Goal: Task Accomplishment & Management: Manage account settings

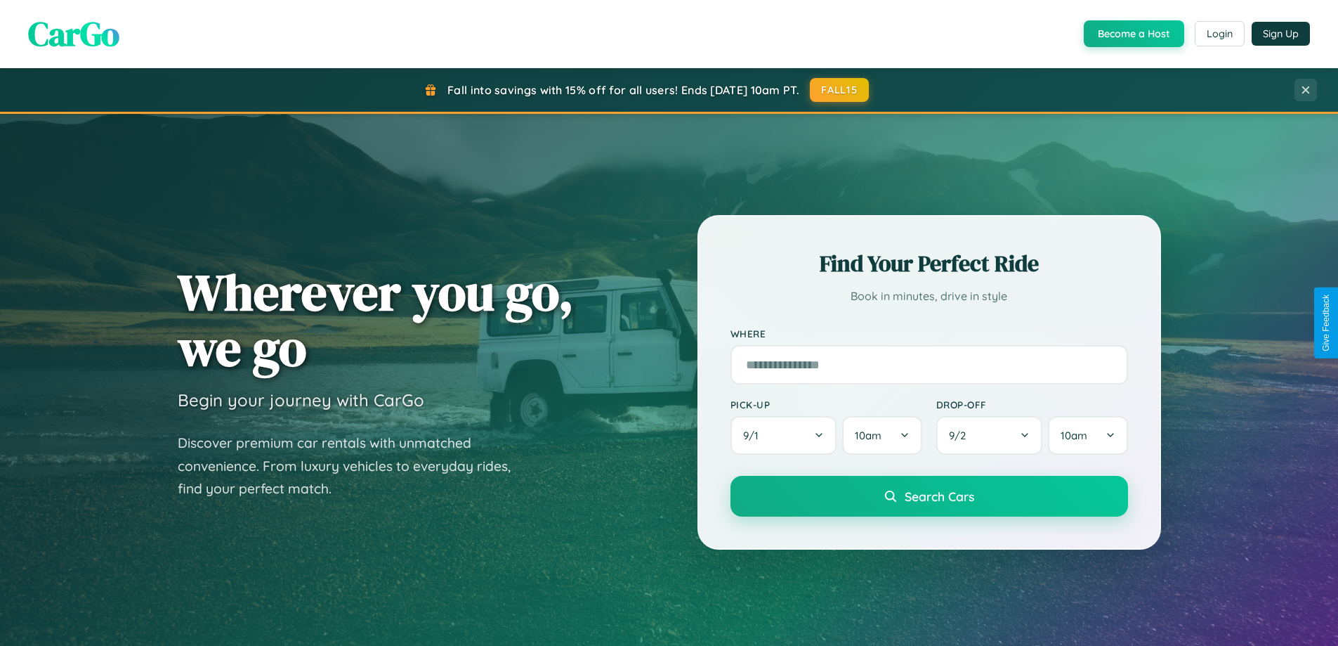
scroll to position [967, 0]
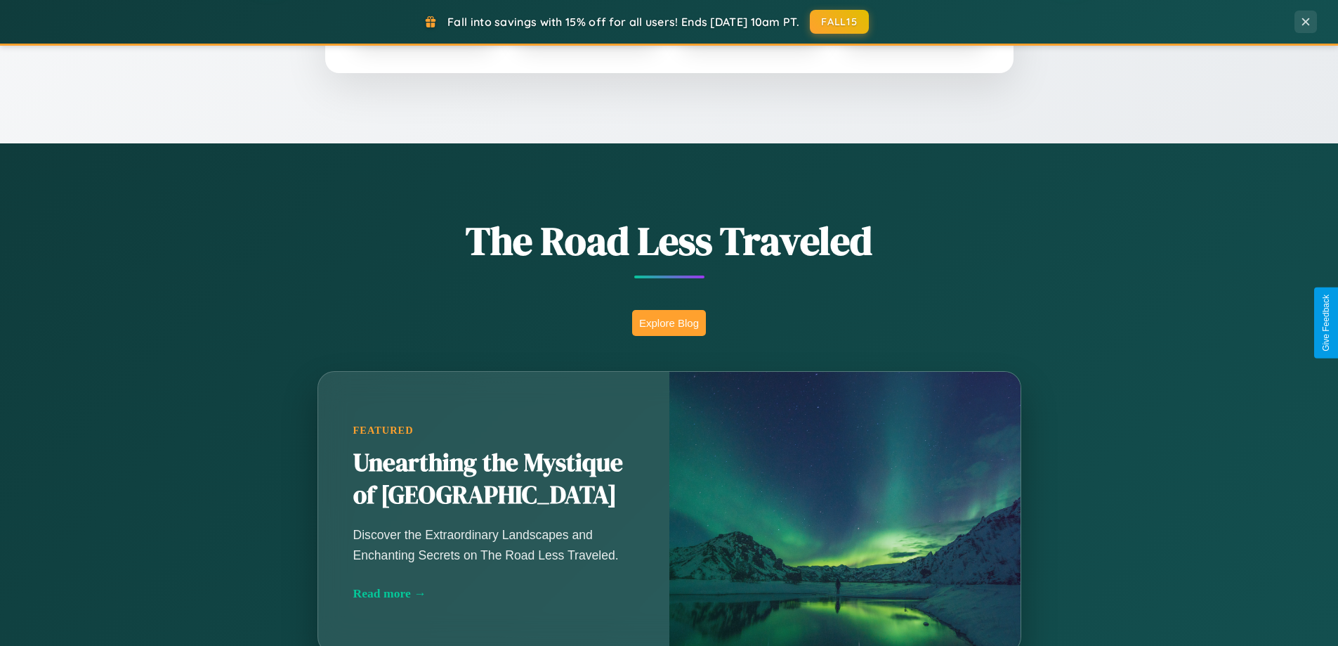
click at [669, 322] on button "Explore Blog" at bounding box center [669, 323] width 74 height 26
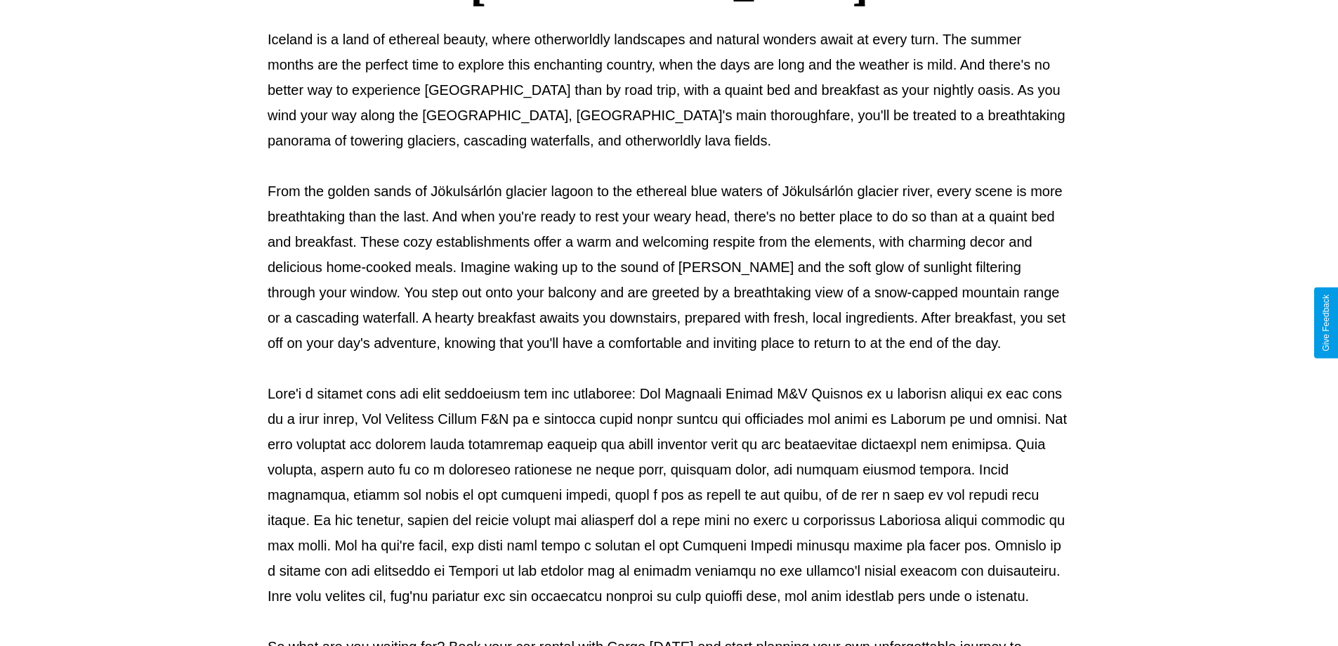
scroll to position [455, 0]
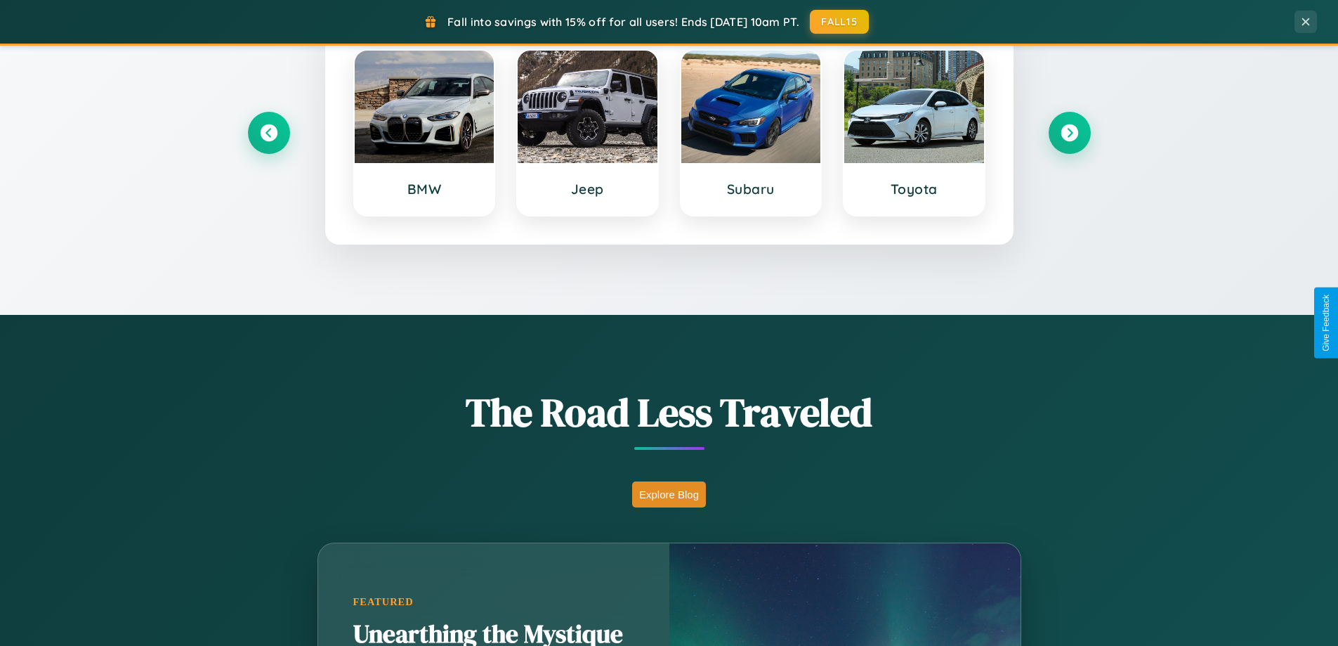
scroll to position [606, 0]
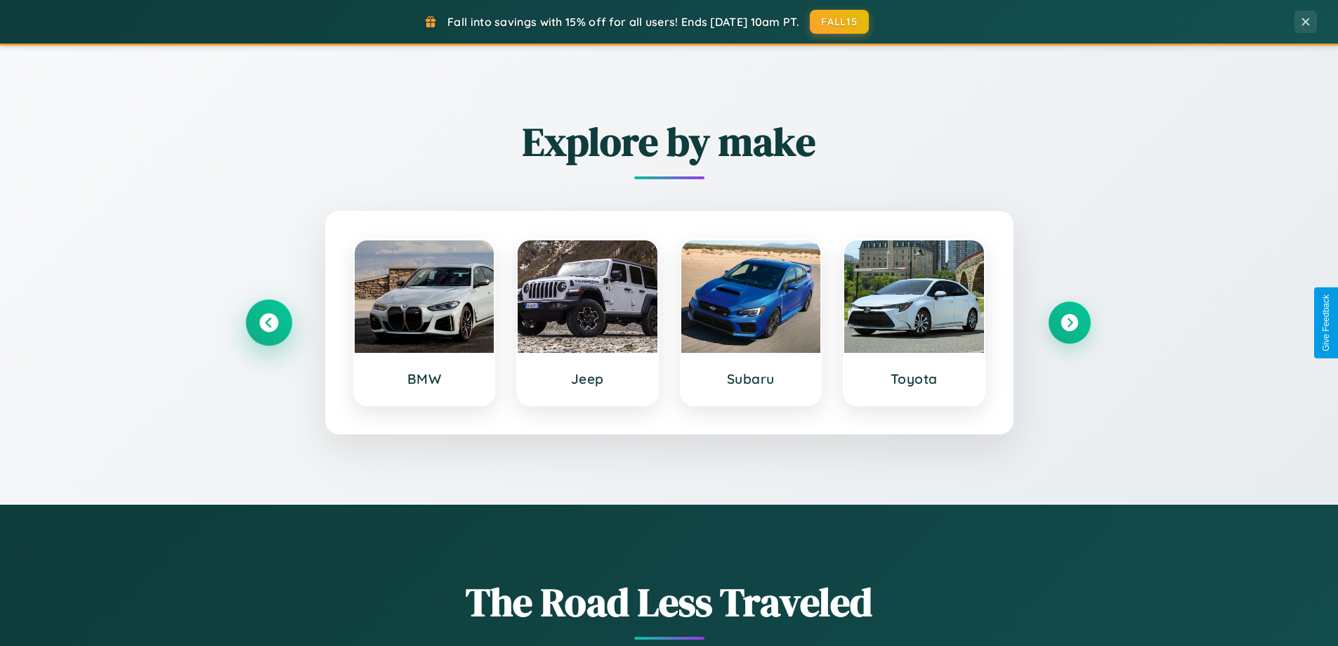
click at [268, 322] on icon at bounding box center [268, 322] width 19 height 19
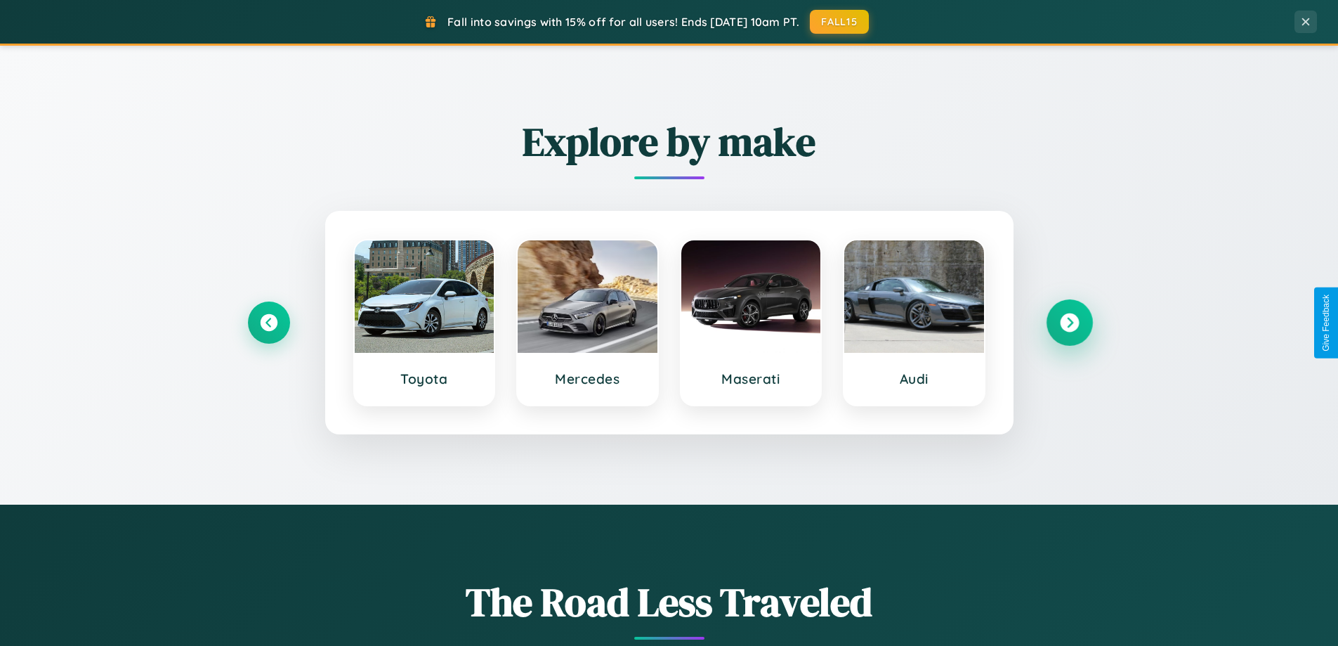
click at [1069, 322] on icon at bounding box center [1069, 322] width 19 height 19
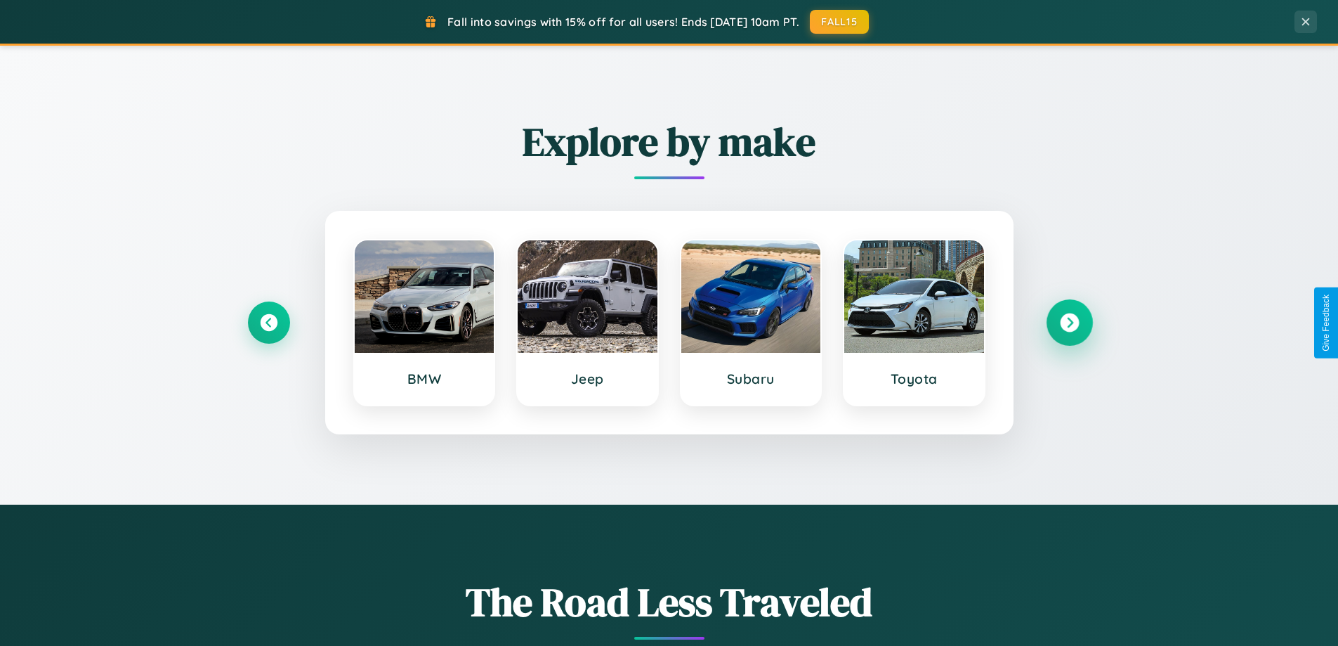
click at [1069, 322] on icon at bounding box center [1069, 322] width 19 height 19
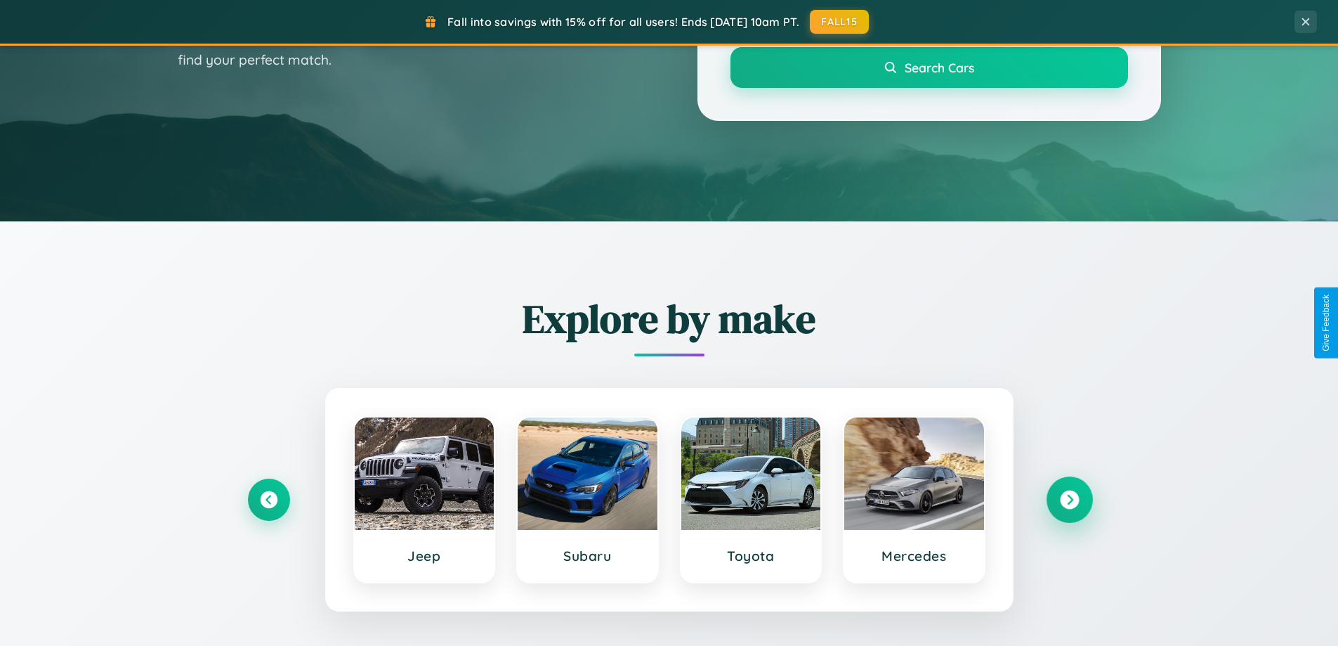
scroll to position [0, 0]
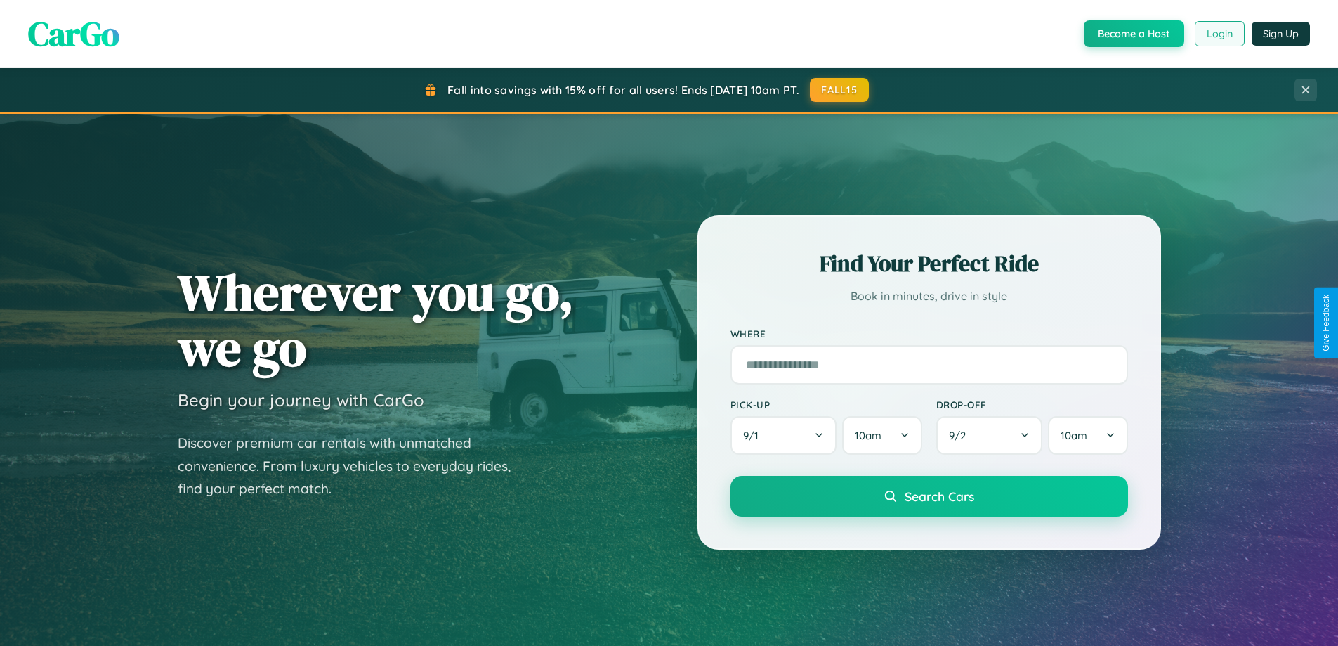
click at [1219, 34] on button "Login" at bounding box center [1220, 33] width 50 height 25
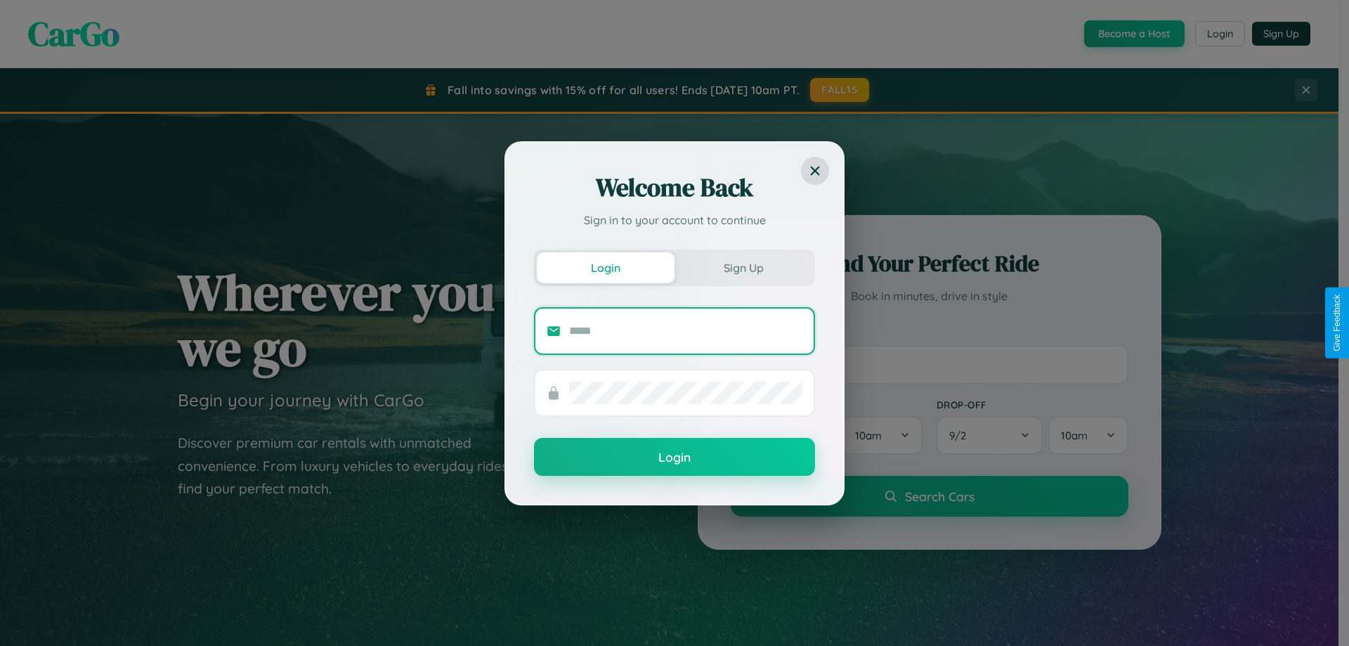
click at [686, 330] on input "text" at bounding box center [685, 331] width 233 height 22
type input "**********"
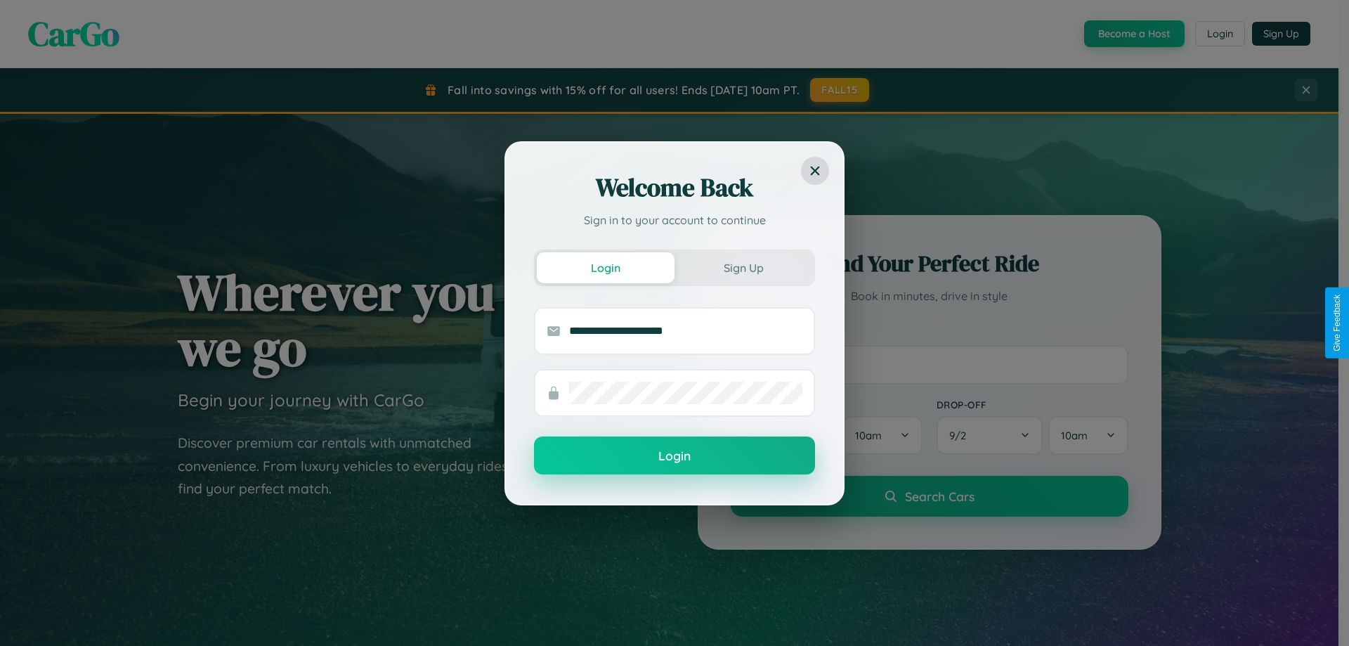
click at [674, 456] on button "Login" at bounding box center [674, 455] width 281 height 38
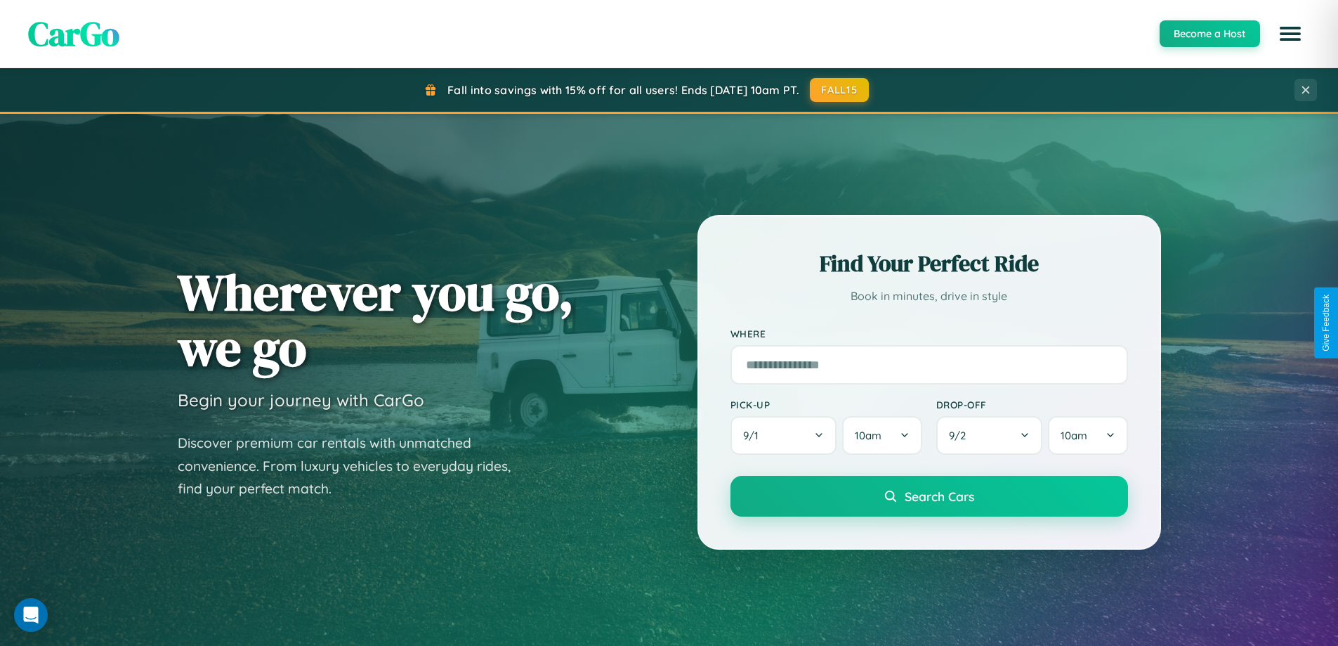
scroll to position [606, 0]
